Goal: Transaction & Acquisition: Purchase product/service

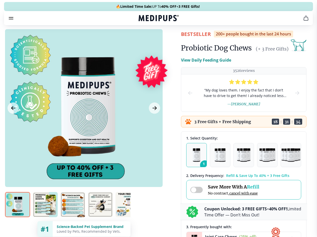
click at [144, 40] on span "Supplements" at bounding box center [156, 42] width 25 height 5
click at [170, 40] on icon "button" at bounding box center [173, 43] width 6 height 6
click at [303, 21] on icon "cart" at bounding box center [306, 18] width 6 height 6
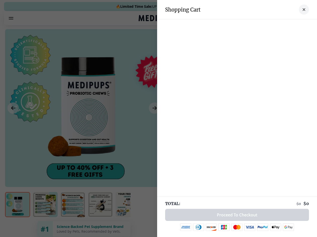
click at [244, 25] on div at bounding box center [237, 24] width 160 height 10
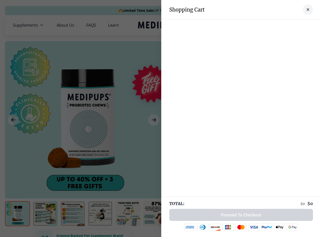
click at [283, 25] on div at bounding box center [241, 24] width 160 height 10
click at [300, 25] on div at bounding box center [241, 24] width 160 height 10
click at [84, 120] on div at bounding box center [160, 118] width 321 height 237
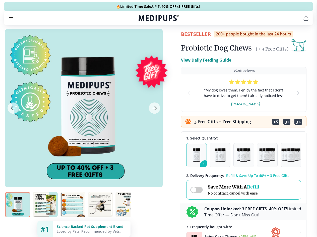
click at [13, 110] on icon "Previous Image" at bounding box center [13, 108] width 4 height 4
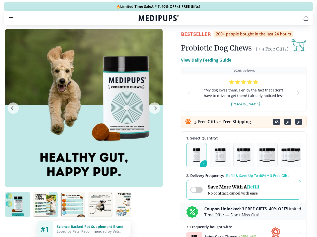
click at [154, 110] on icon "Next Image" at bounding box center [155, 108] width 4 height 4
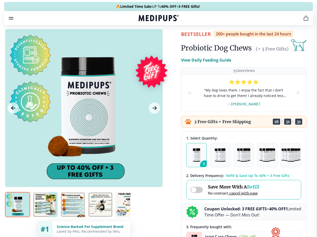
click at [18, 213] on img at bounding box center [17, 204] width 25 height 25
